Goal: Transaction & Acquisition: Purchase product/service

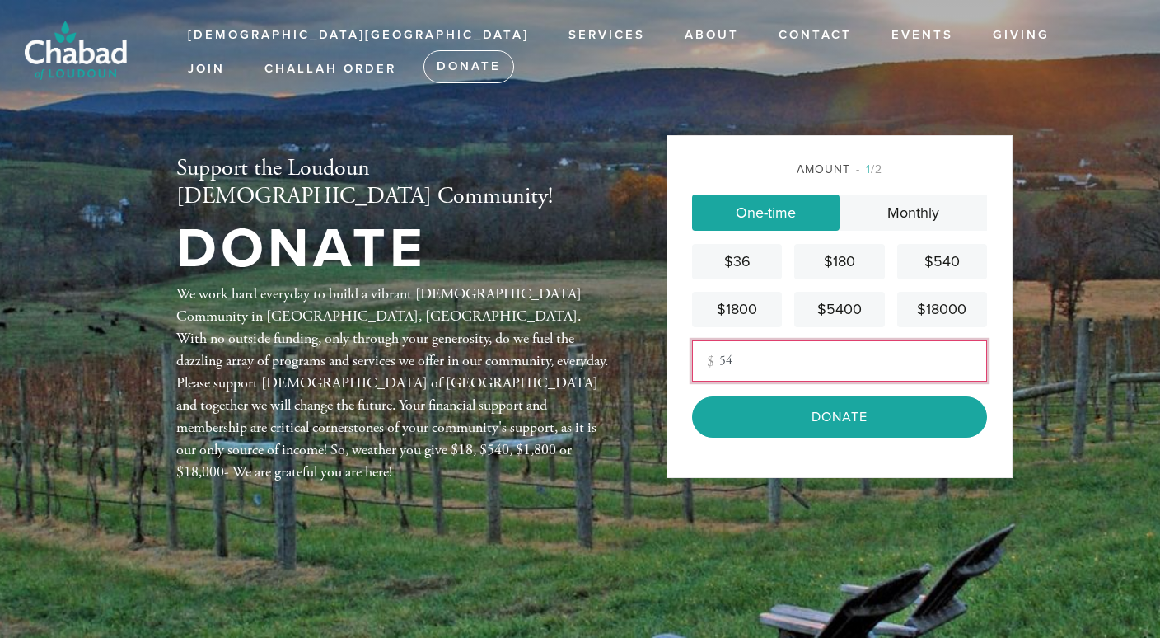
scroll to position [61, 0]
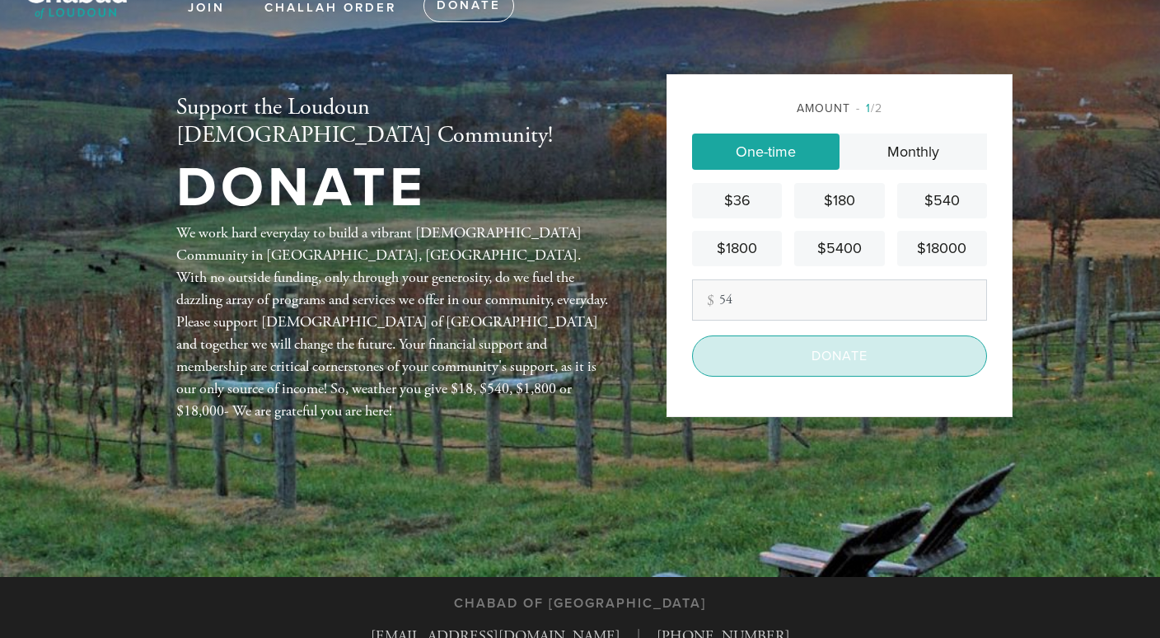
click at [834, 360] on input "Donate" at bounding box center [839, 355] width 295 height 41
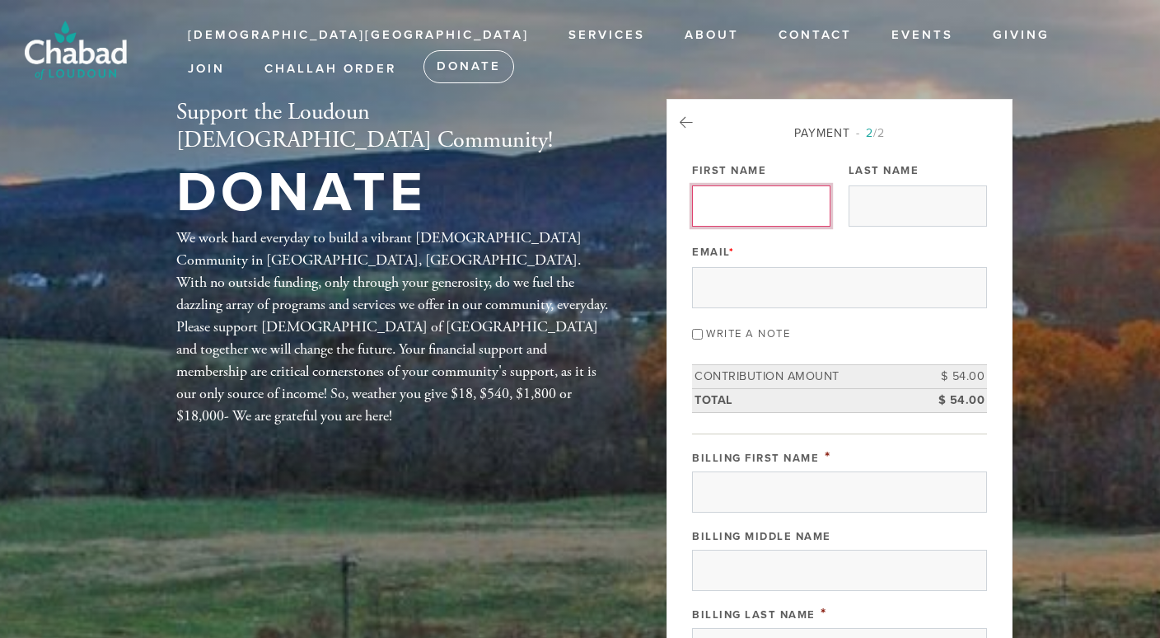
click at [762, 209] on input "First Name" at bounding box center [761, 205] width 138 height 41
type input "[PERSON_NAME]"
type input "[PERSON_NAME][EMAIL_ADDRESS][PERSON_NAME][DOMAIN_NAME]"
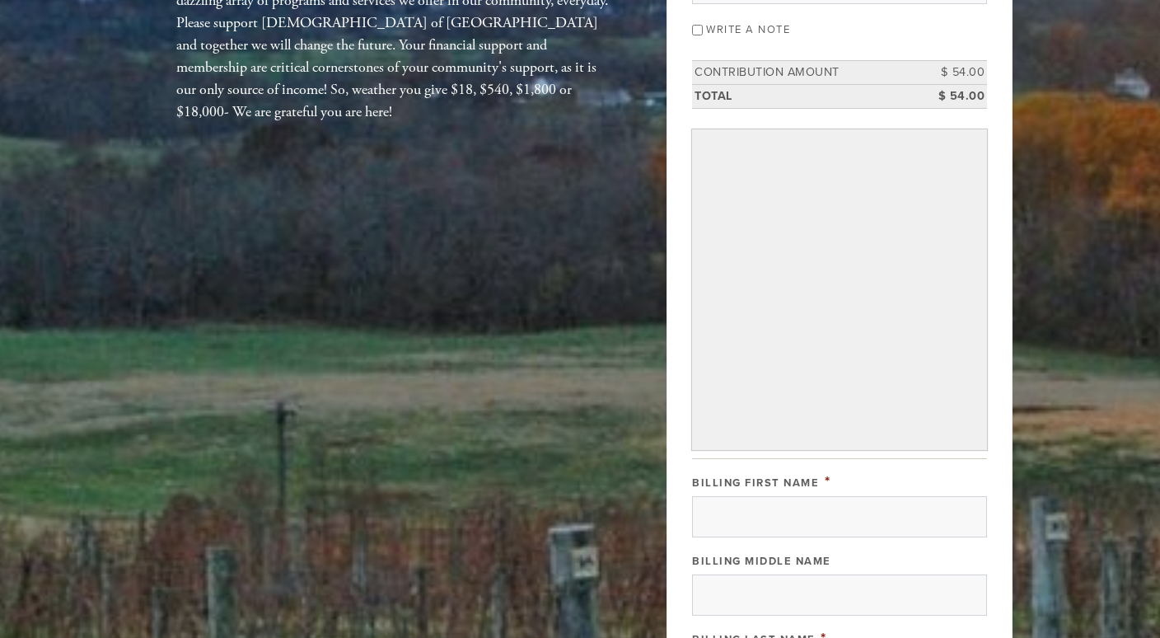
scroll to position [314, 0]
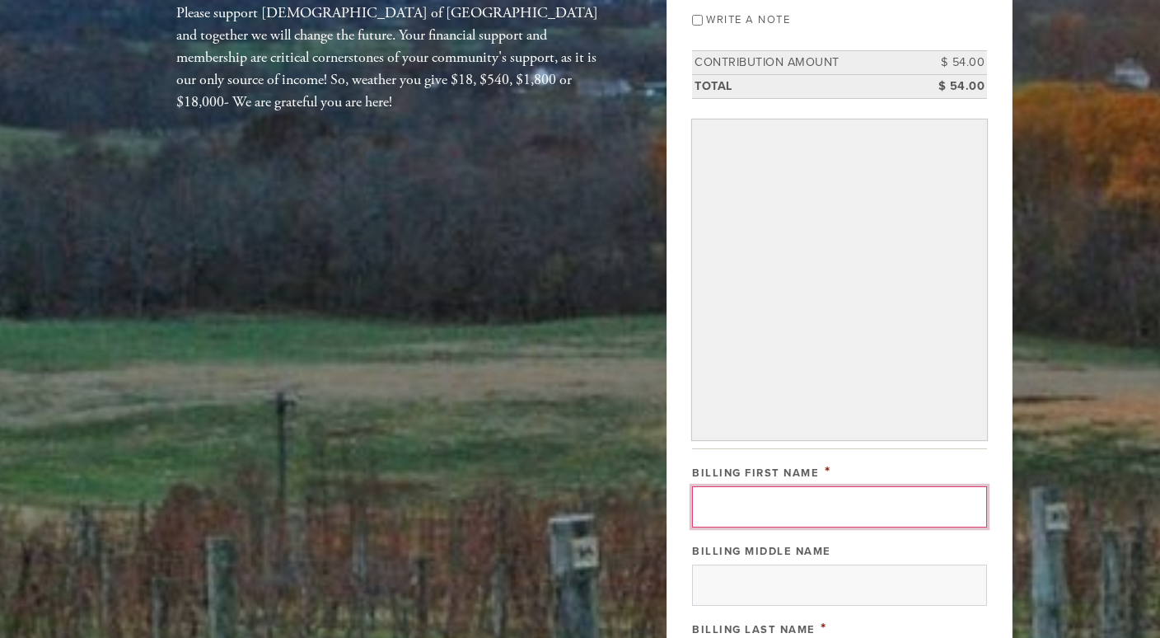
click at [735, 501] on input "Billing First Name" at bounding box center [839, 506] width 295 height 41
type input "[PERSON_NAME]"
type input "[GEOGRAPHIC_DATA]"
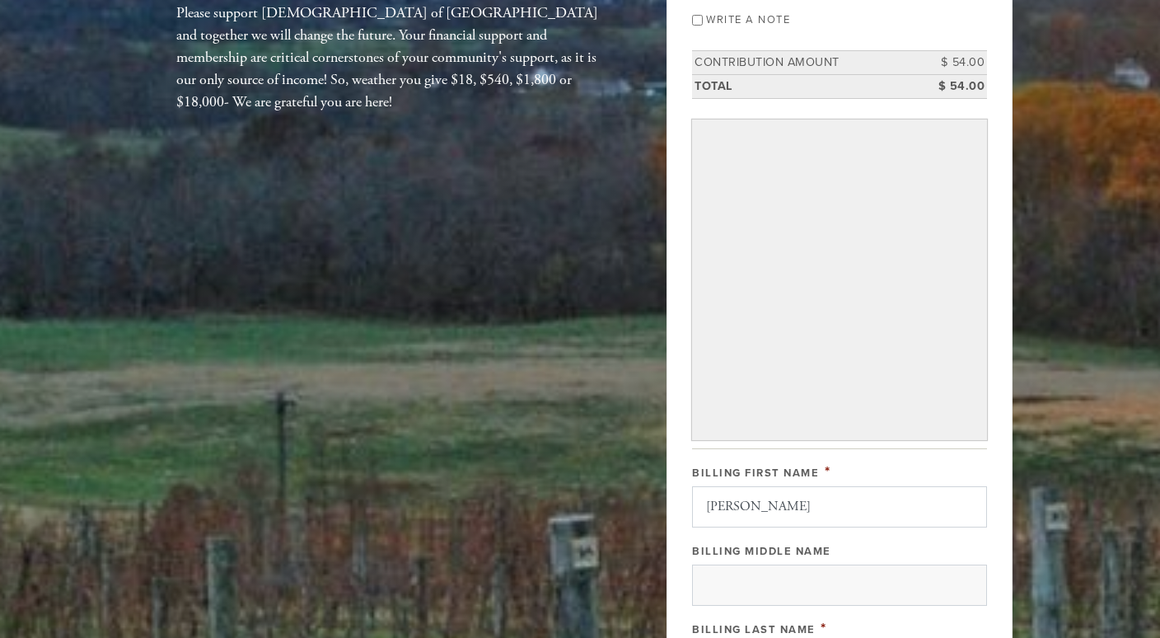
type input "[GEOGRAPHIC_DATA]"
type input "VA"
type input "20175"
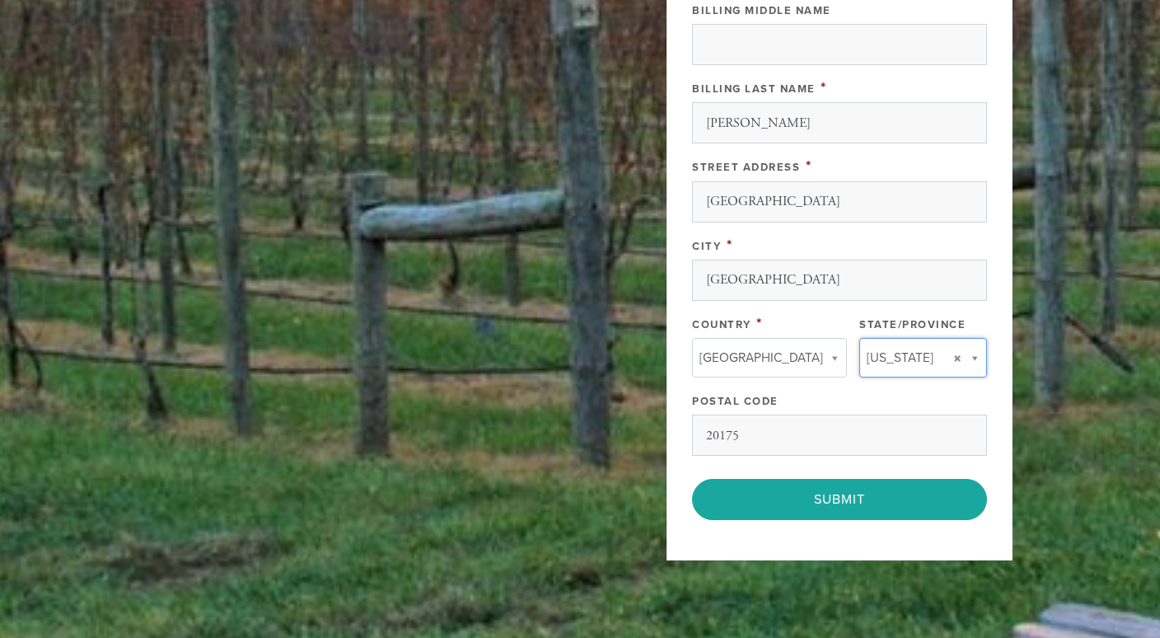
type input "VA"
type input "[GEOGRAPHIC_DATA]"
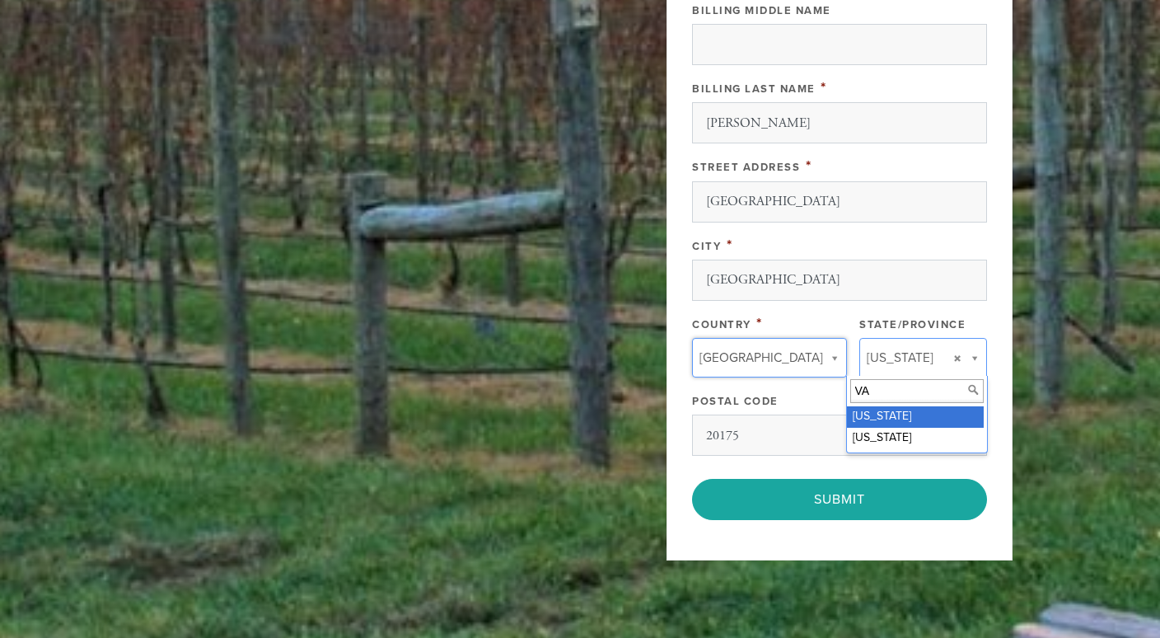
click at [868, 398] on input "VA" at bounding box center [916, 391] width 133 height 24
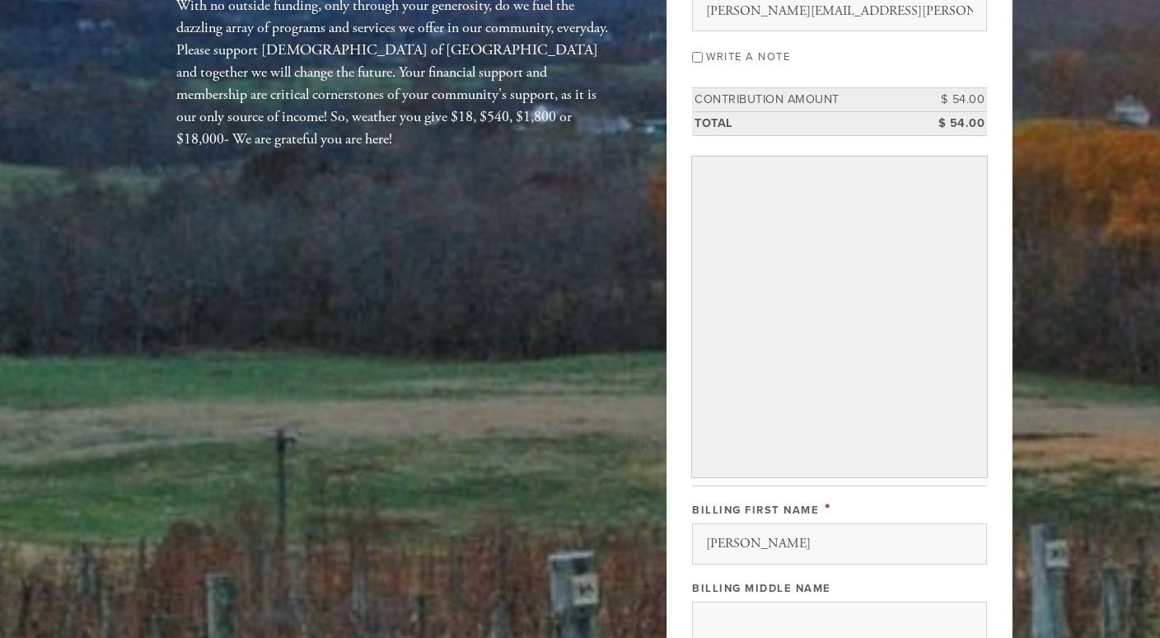
scroll to position [0, 0]
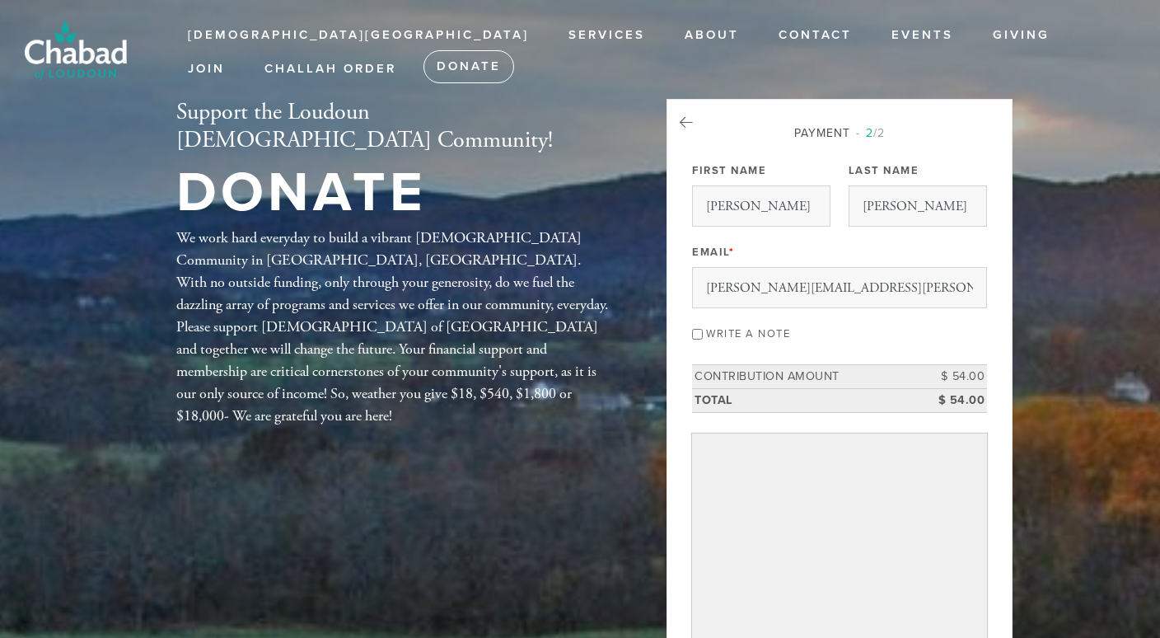
click at [728, 335] on label "Write a note" at bounding box center [748, 333] width 84 height 13
click at [703, 335] on input "Write a note" at bounding box center [697, 334] width 11 height 11
checkbox input "true"
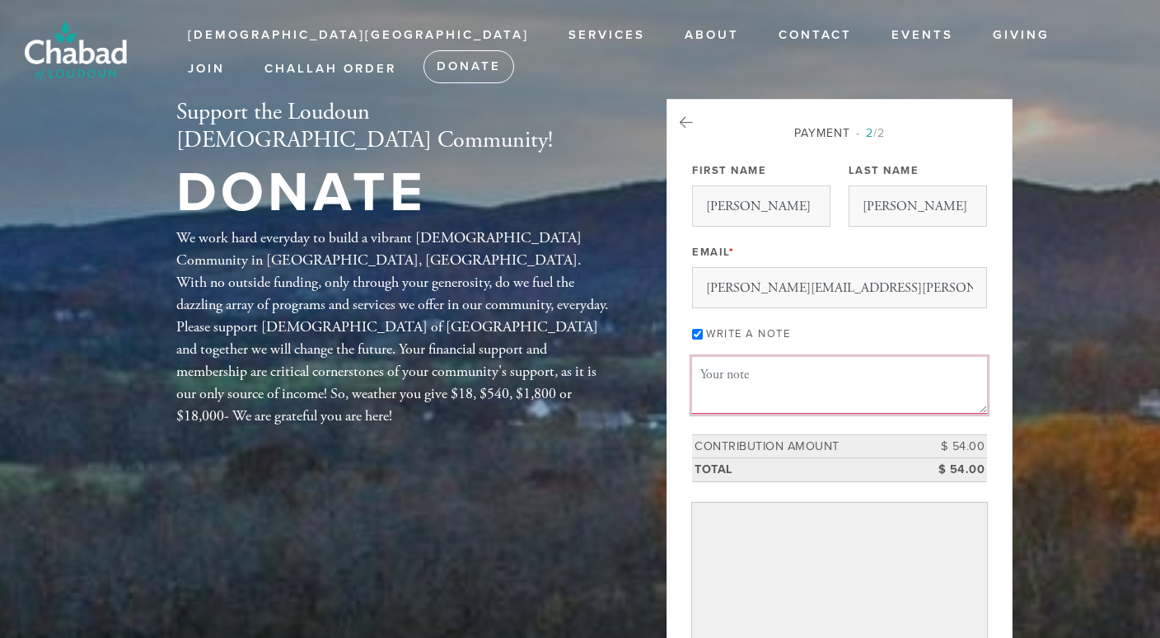
click at [742, 367] on textarea "Message or dedication" at bounding box center [839, 385] width 295 height 56
click at [973, 391] on textarea "In memory of [PERSON_NAME]" at bounding box center [839, 385] width 295 height 56
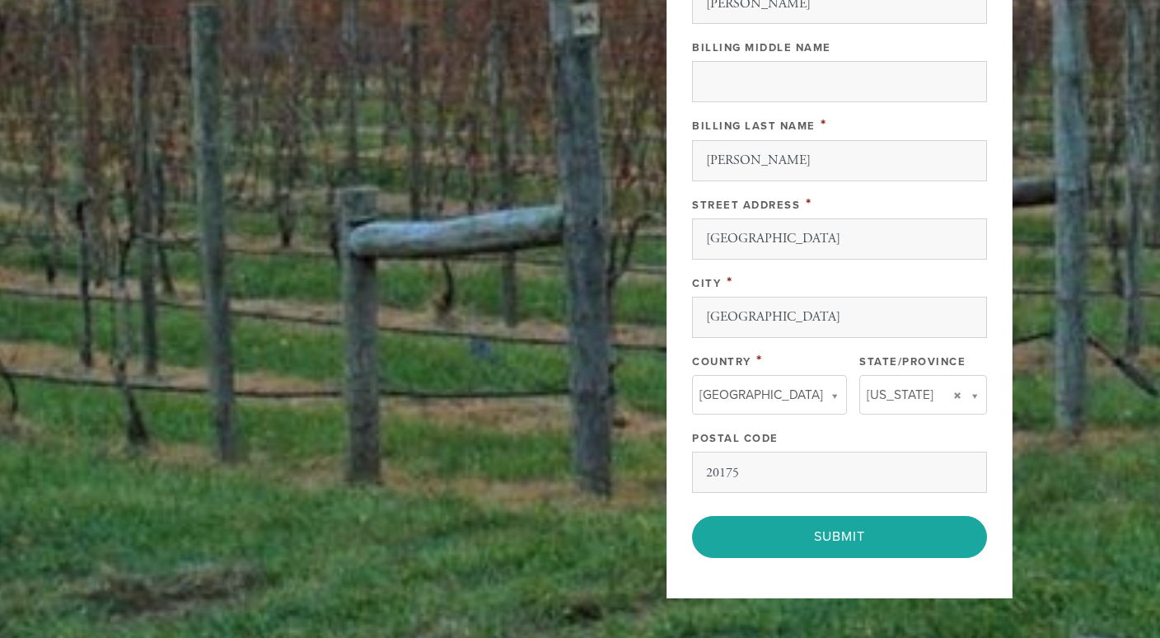
scroll to position [1027, 0]
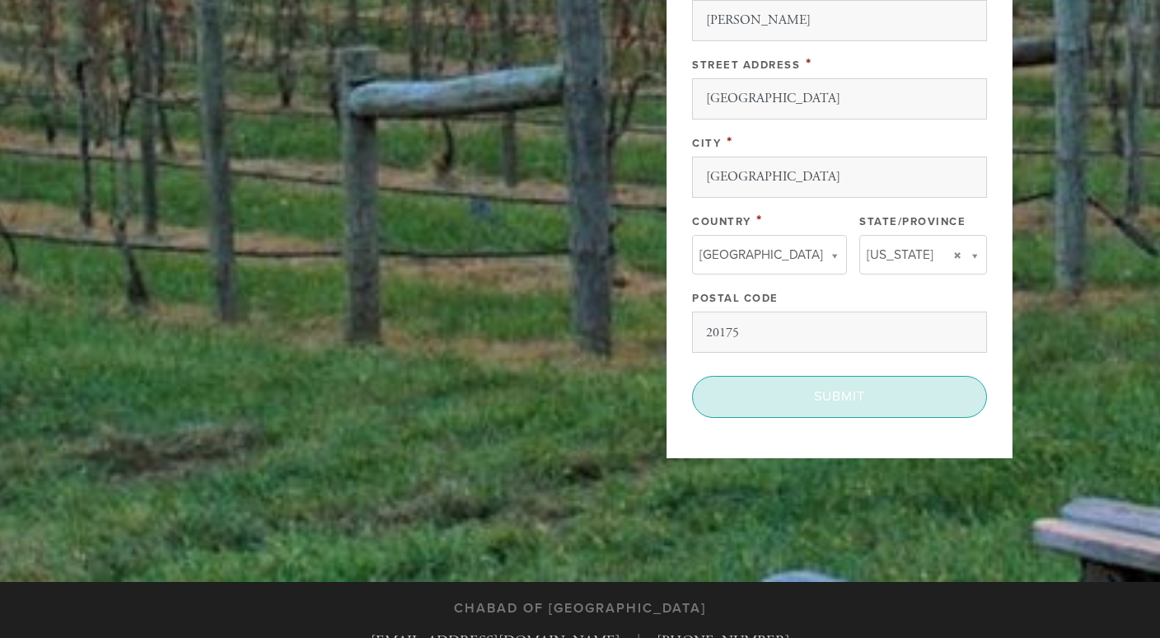
type textarea "In memory of [PERSON_NAME]"
click at [821, 393] on input "Submit" at bounding box center [839, 396] width 295 height 41
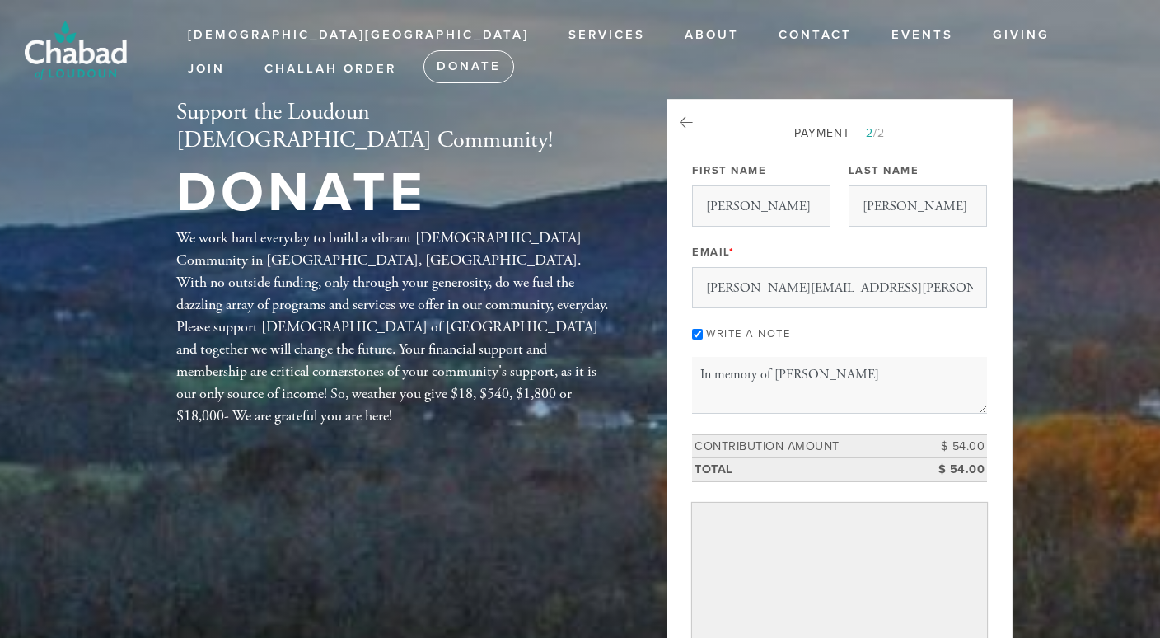
scroll to position [418, 0]
